Goal: Transaction & Acquisition: Download file/media

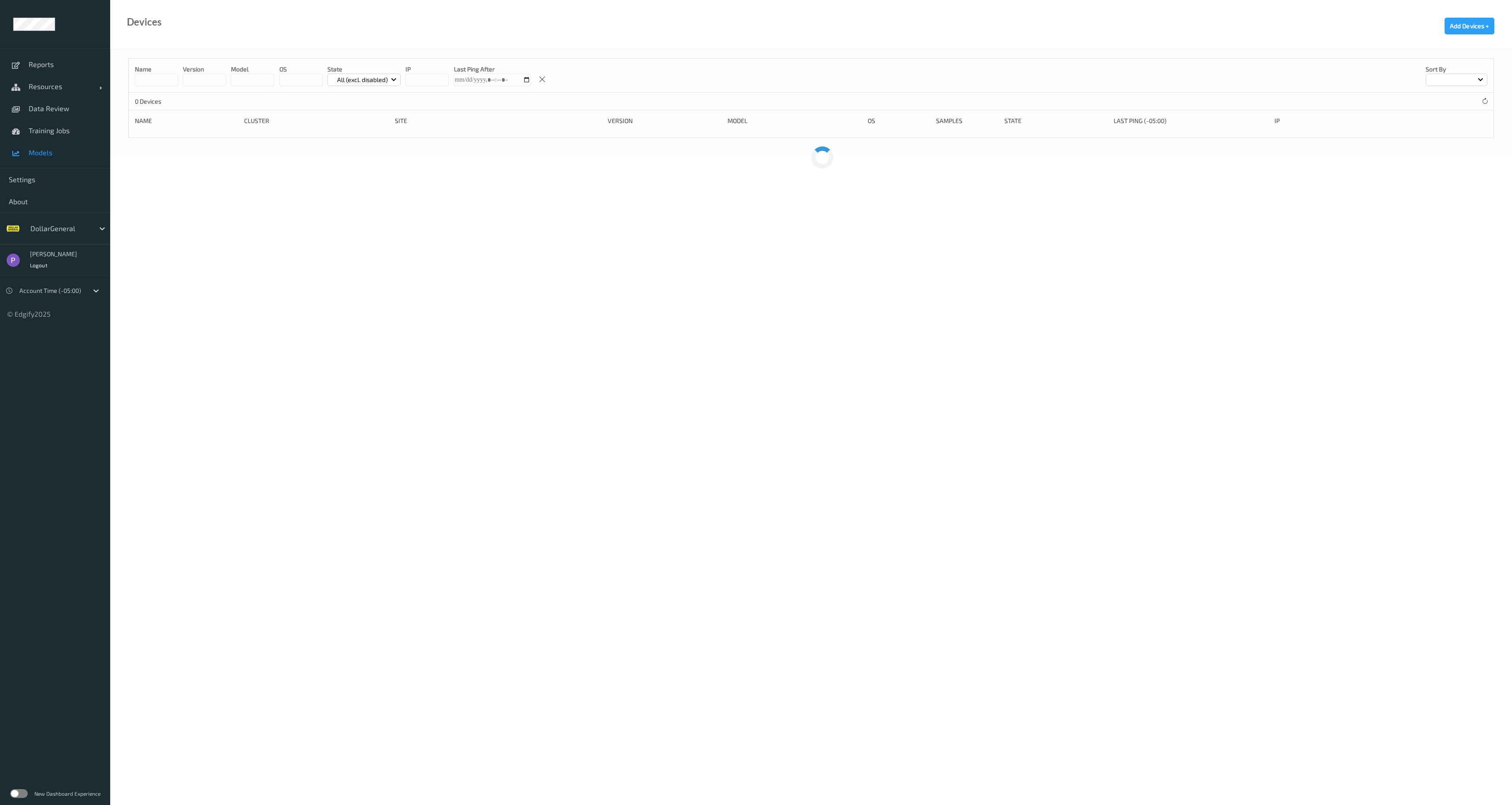
click at [52, 152] on span "Models" at bounding box center [64, 152] width 73 height 9
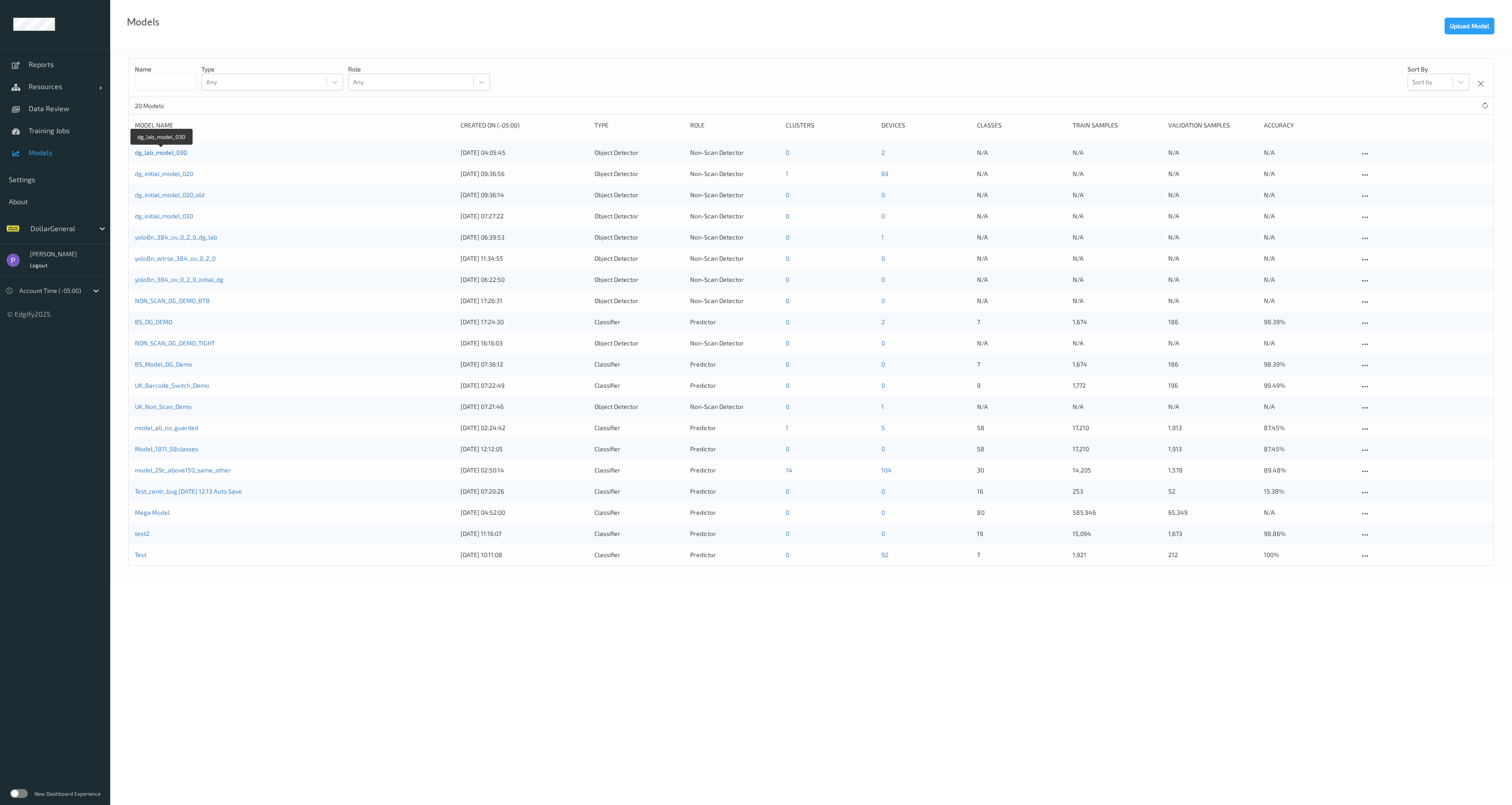
click at [150, 152] on link "dg_lab_model_030" at bounding box center [161, 152] width 52 height 8
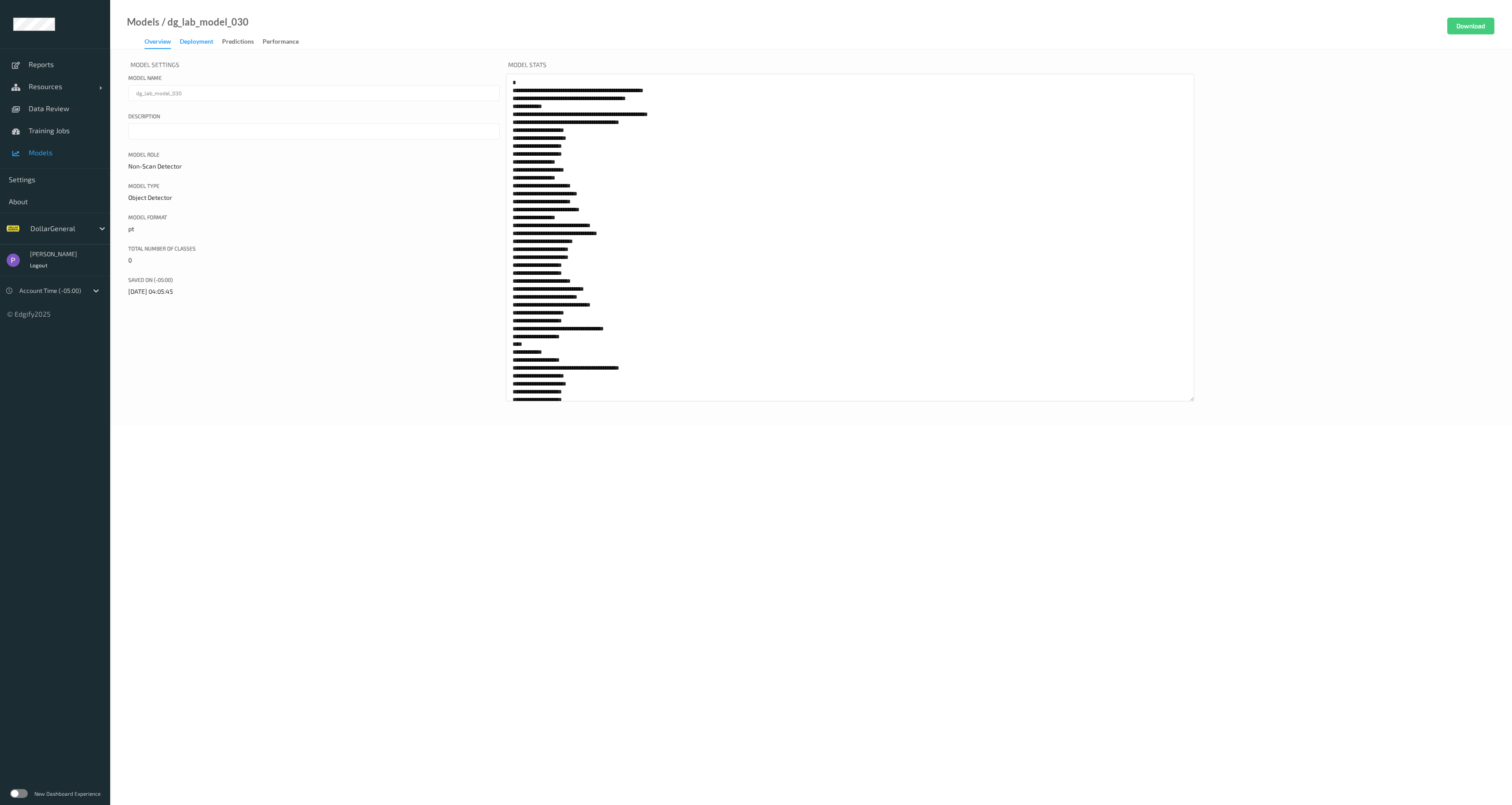
click at [204, 40] on div "Deployment" at bounding box center [196, 42] width 33 height 11
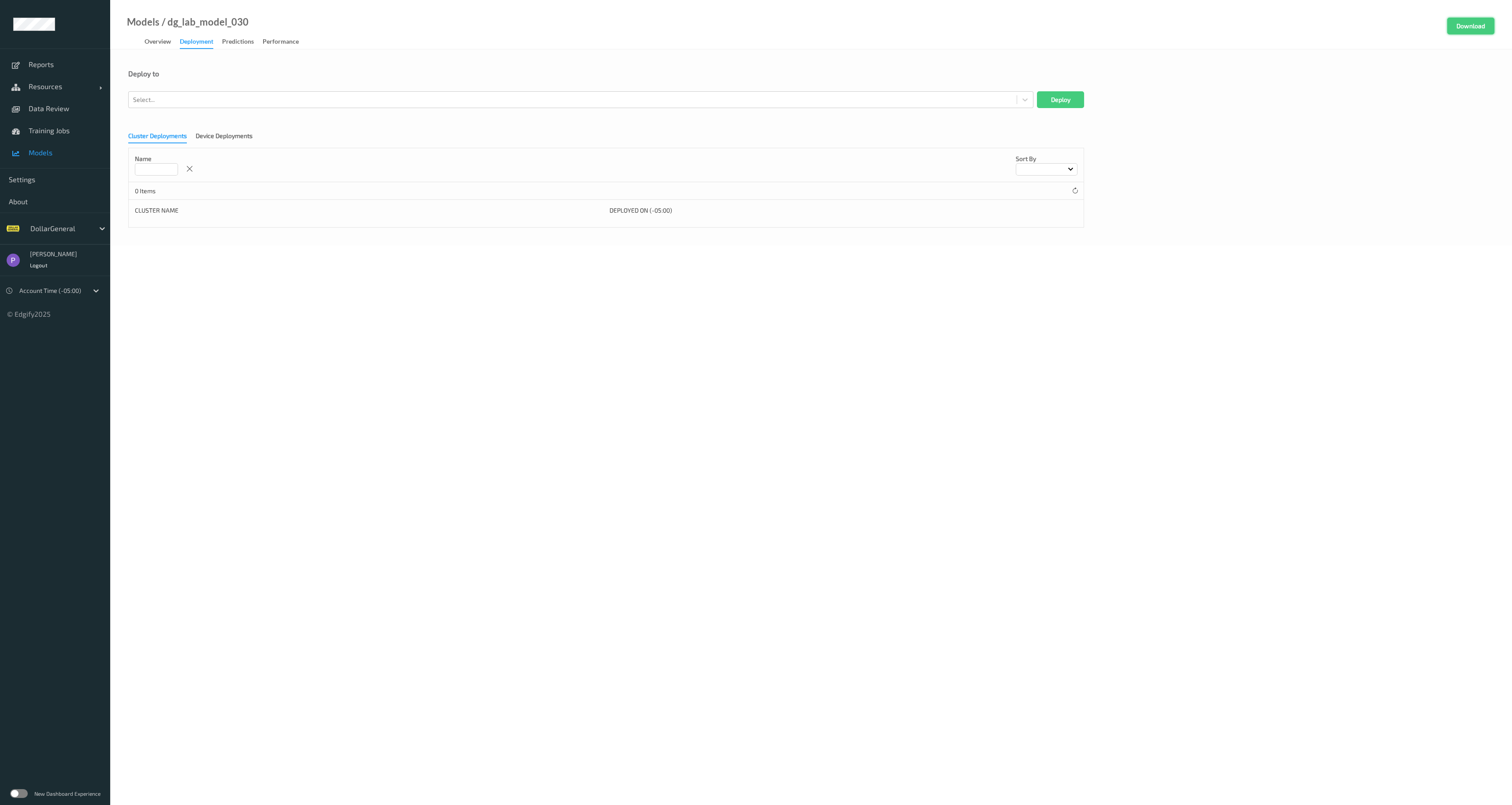
click at [1484, 23] on button "Download" at bounding box center [1471, 27] width 47 height 17
